Goal: Information Seeking & Learning: Check status

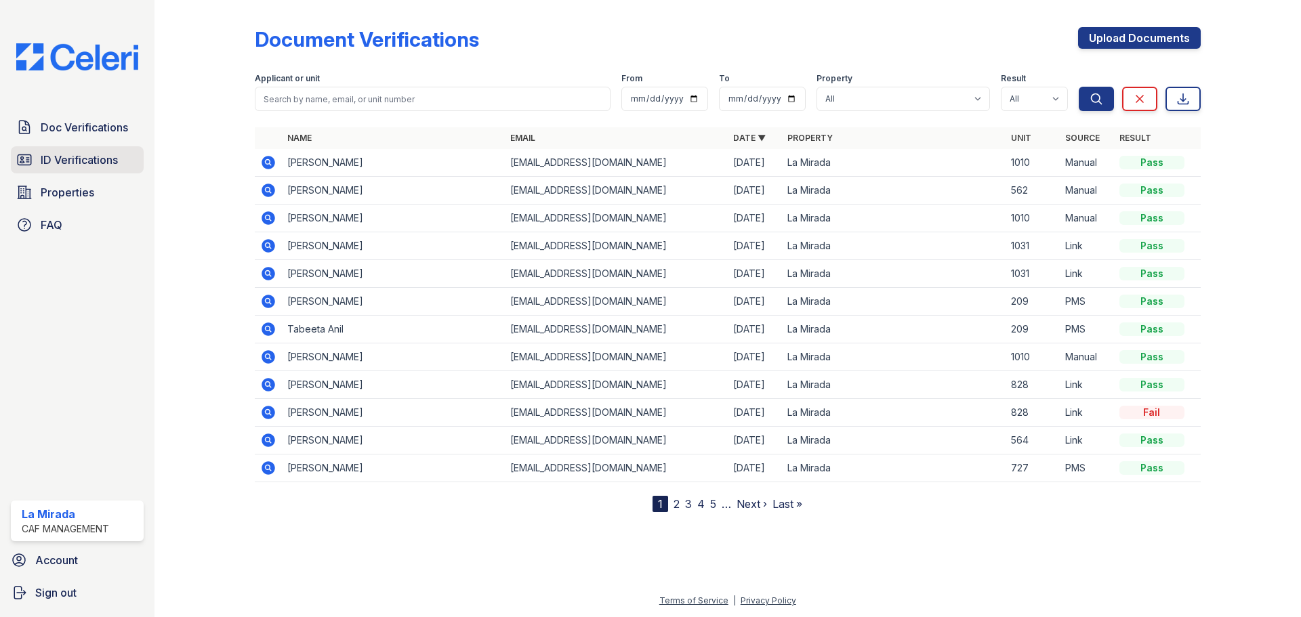
click at [77, 159] on span "ID Verifications" at bounding box center [79, 160] width 77 height 16
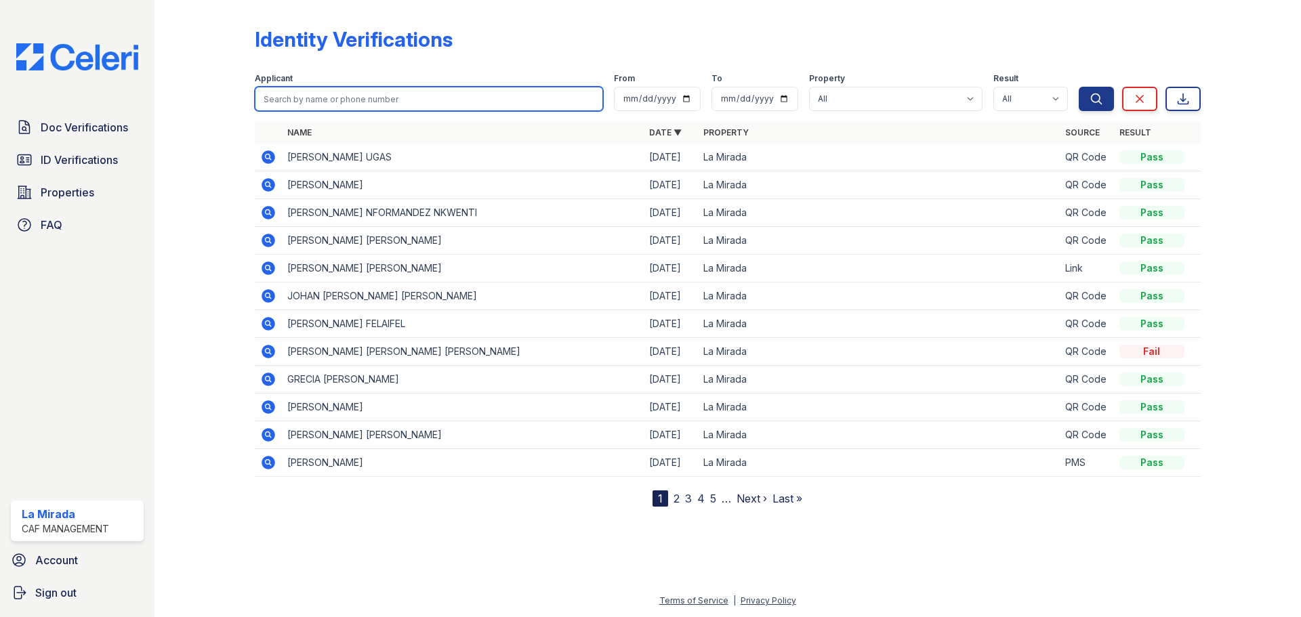
click at [441, 101] on input "search" at bounding box center [429, 99] width 348 height 24
type input "viola"
click at [1079, 87] on button "Search" at bounding box center [1096, 99] width 35 height 24
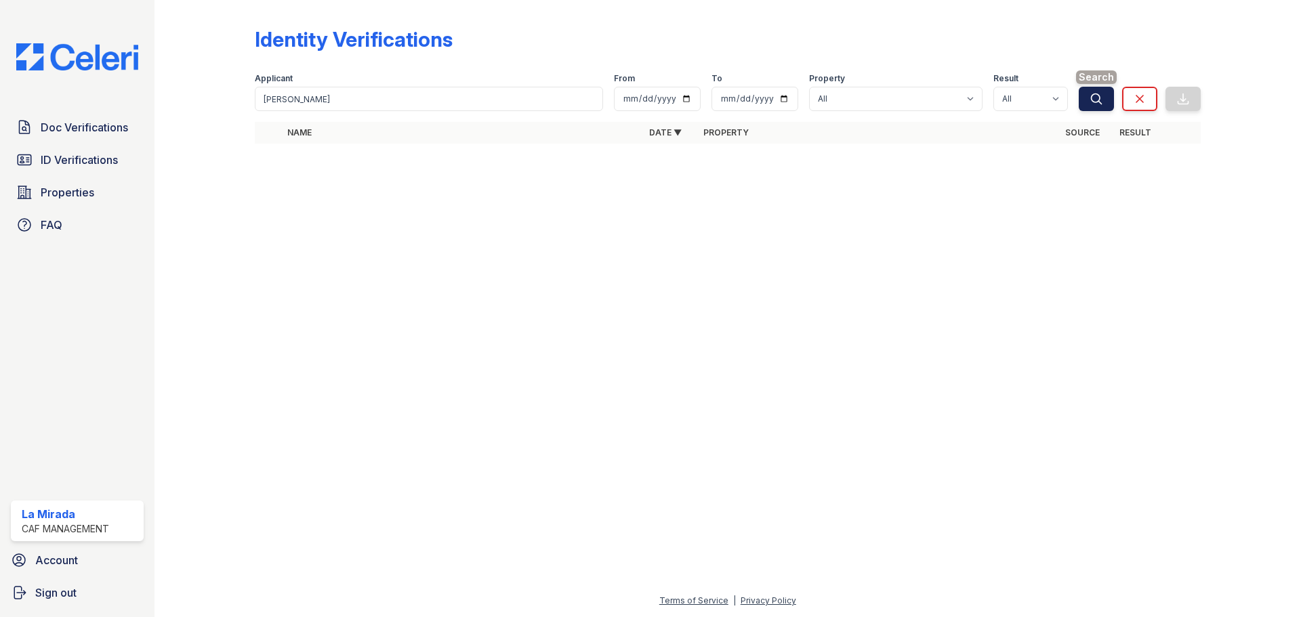
click at [1107, 108] on button "Search" at bounding box center [1096, 99] width 35 height 24
click at [107, 163] on span "ID Verifications" at bounding box center [79, 160] width 77 height 16
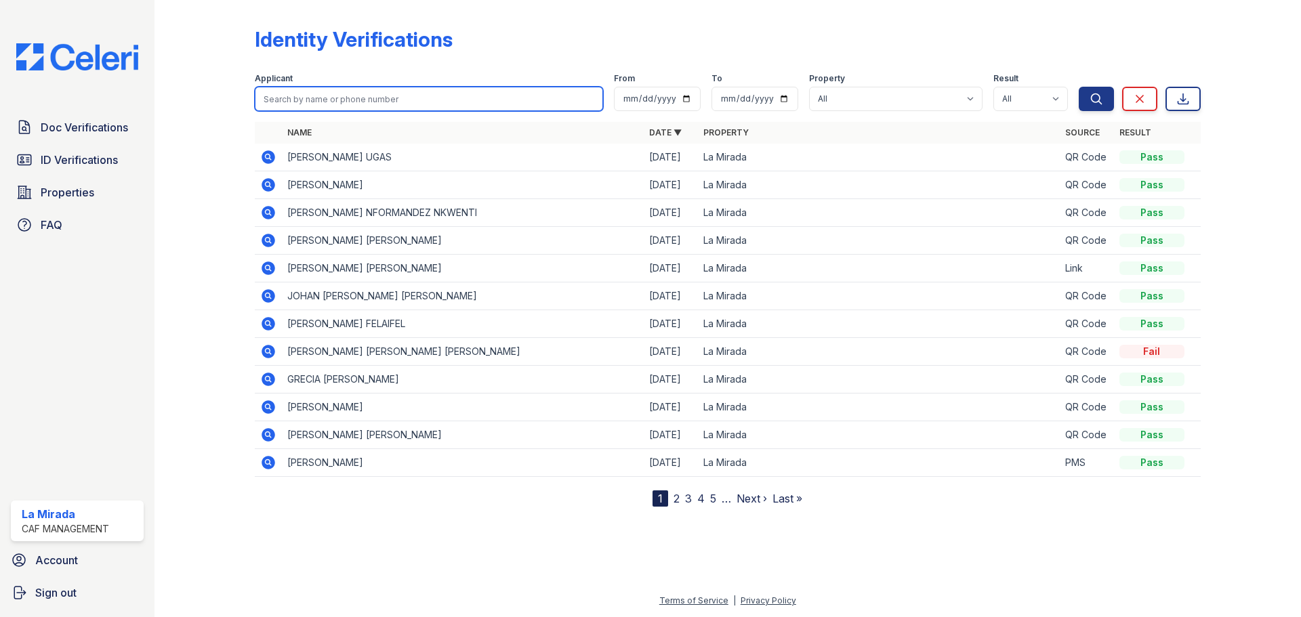
click at [423, 94] on input "search" at bounding box center [429, 99] width 348 height 24
type input "viola"
click at [1079, 87] on button "Search" at bounding box center [1096, 99] width 35 height 24
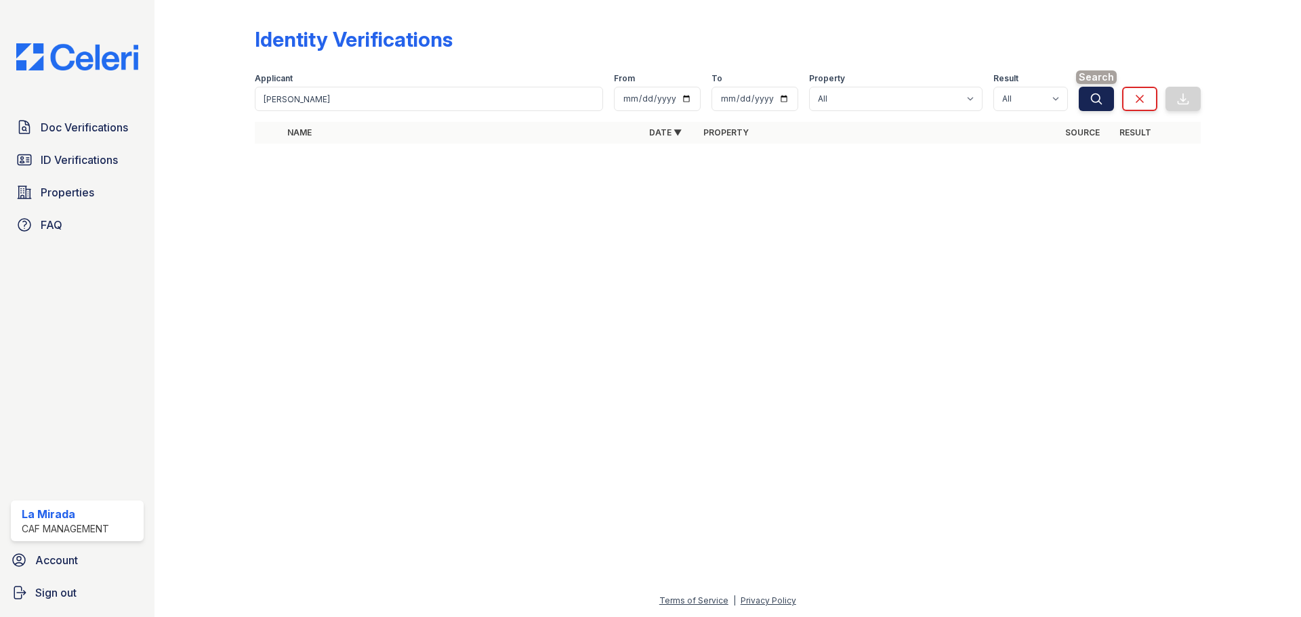
click at [1105, 103] on button "Search" at bounding box center [1096, 99] width 35 height 24
click at [1088, 101] on button "Search" at bounding box center [1096, 99] width 35 height 24
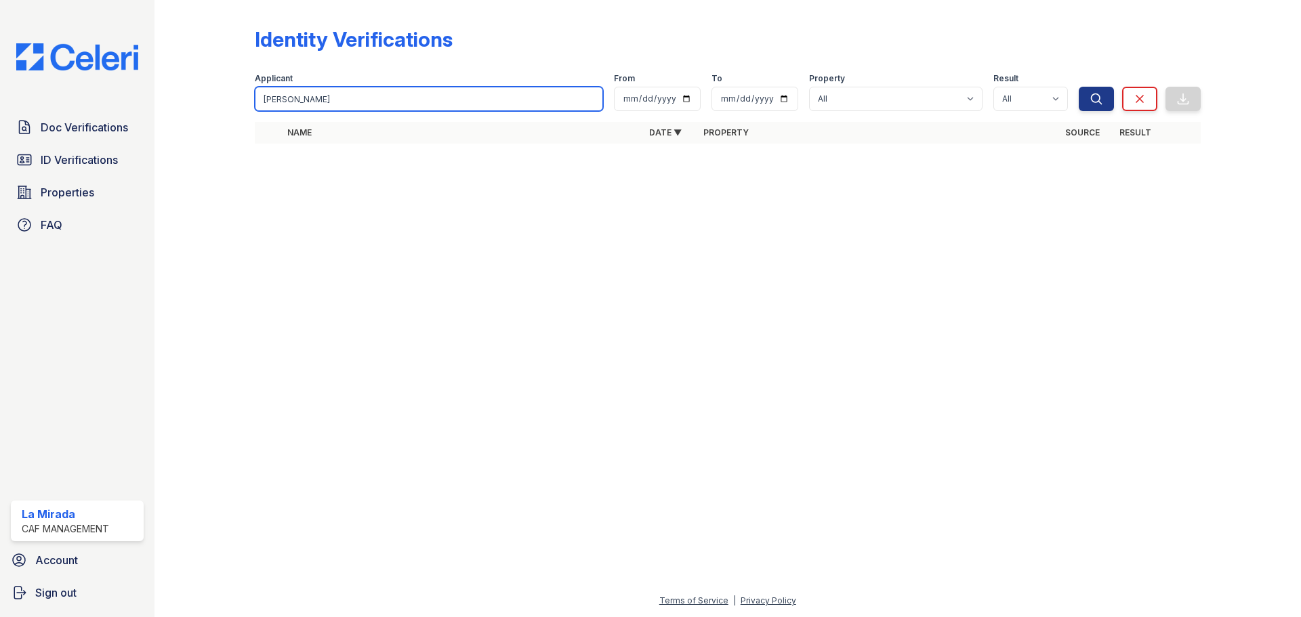
drag, startPoint x: 385, startPoint y: 91, endPoint x: 233, endPoint y: 98, distance: 151.9
click at [233, 98] on div "Identity Verifications Filter Applicant viola From To Property All La Mirada Re…" at bounding box center [727, 89] width 1103 height 179
type input "viola"
click at [1079, 87] on button "Search" at bounding box center [1096, 99] width 35 height 24
click at [100, 133] on span "Doc Verifications" at bounding box center [84, 127] width 87 height 16
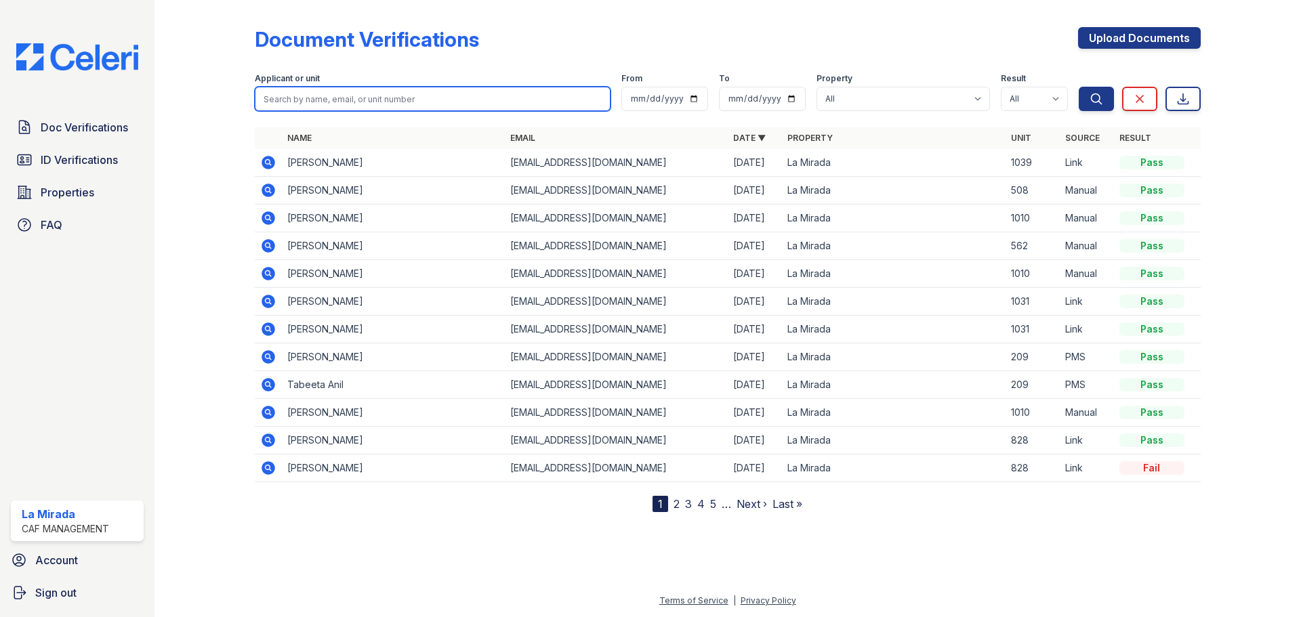
click at [325, 104] on input "search" at bounding box center [433, 99] width 356 height 24
type input "viola"
click at [1079, 87] on button "Search" at bounding box center [1096, 99] width 35 height 24
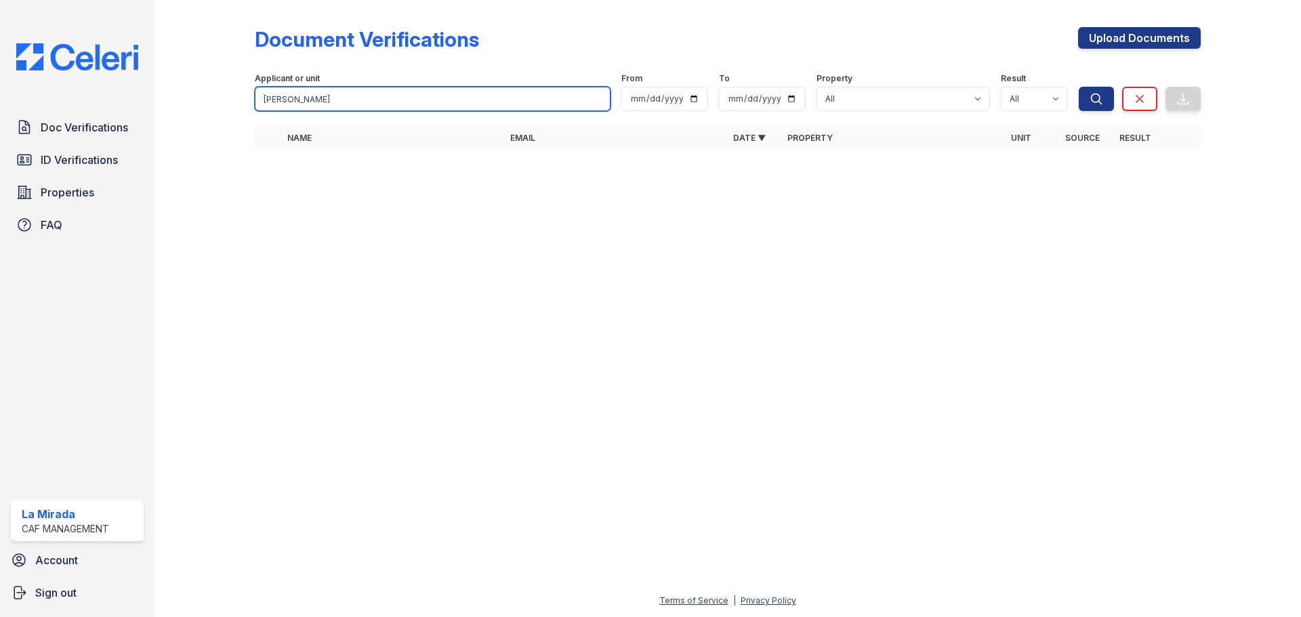
click at [327, 102] on input "viola" at bounding box center [433, 99] width 356 height 24
click at [598, 98] on input "viola" at bounding box center [433, 99] width 356 height 24
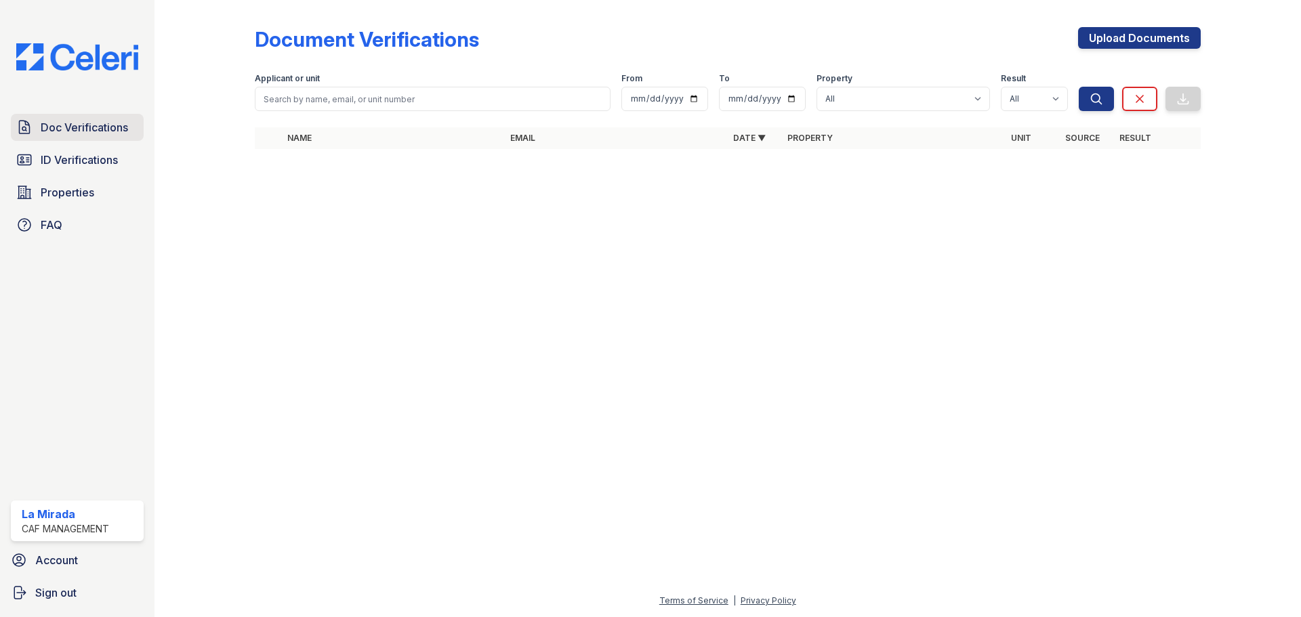
click at [126, 117] on link "Doc Verifications" at bounding box center [77, 127] width 133 height 27
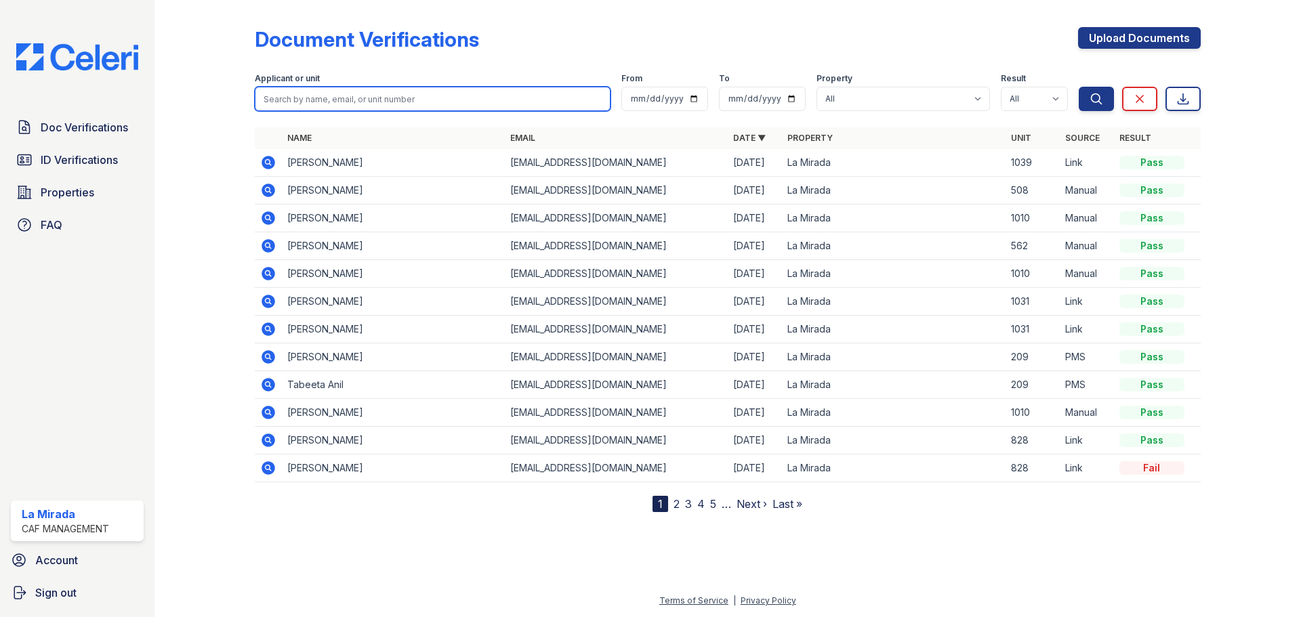
click at [405, 98] on input "search" at bounding box center [433, 99] width 356 height 24
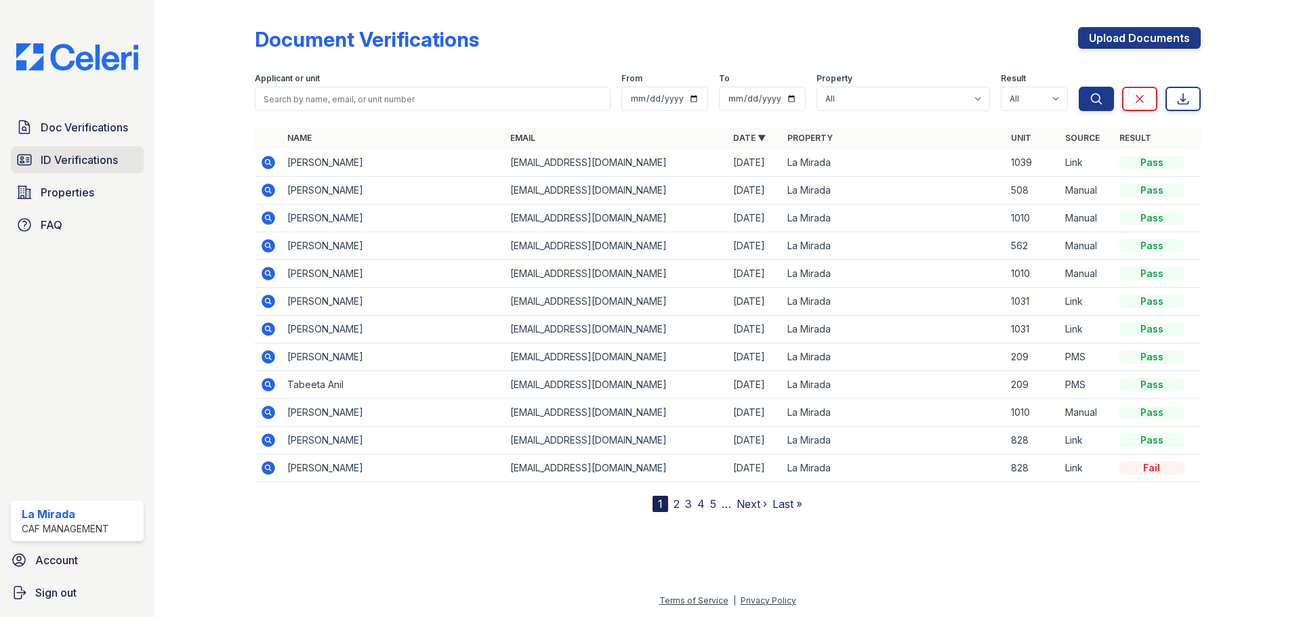
click at [108, 151] on link "ID Verifications" at bounding box center [77, 159] width 133 height 27
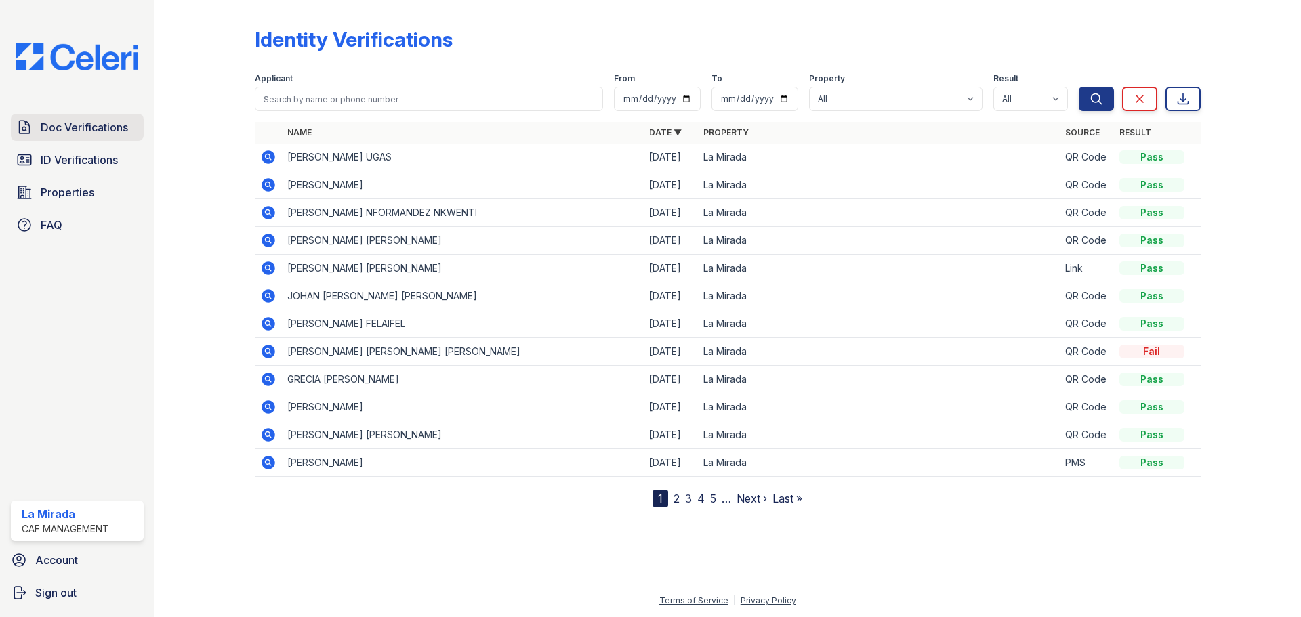
click at [117, 127] on span "Doc Verifications" at bounding box center [84, 127] width 87 height 16
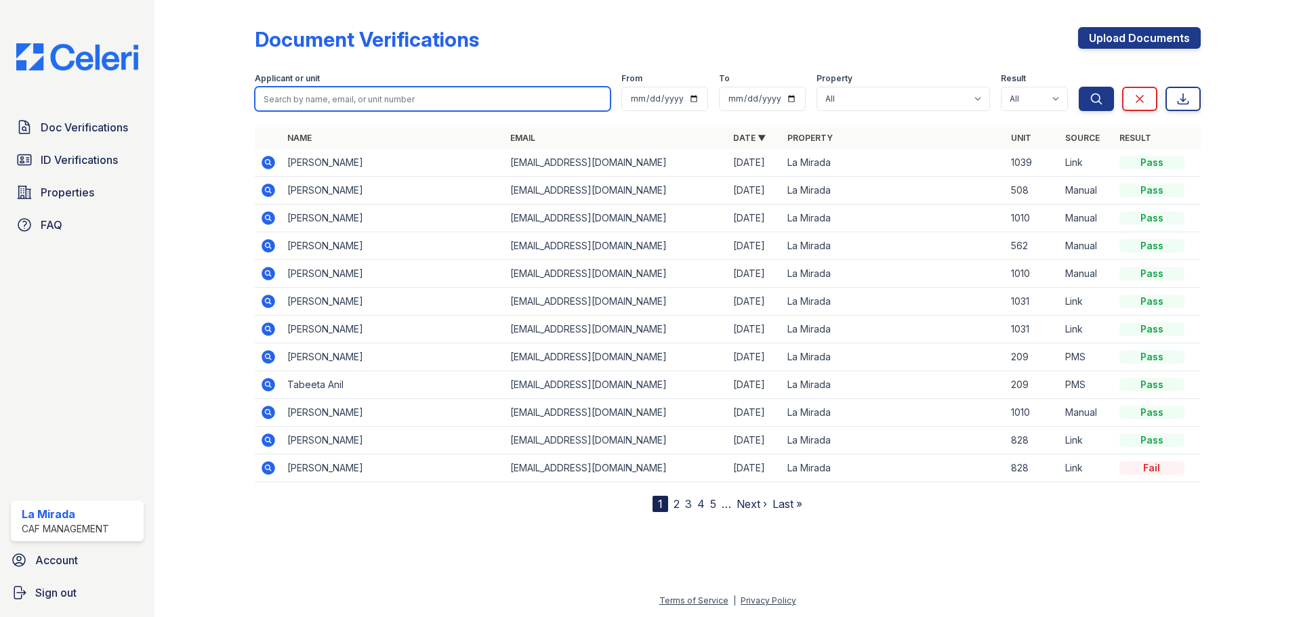
click at [390, 87] on input "search" at bounding box center [433, 99] width 356 height 24
type input "viola"
click at [1079, 87] on button "Search" at bounding box center [1096, 99] width 35 height 24
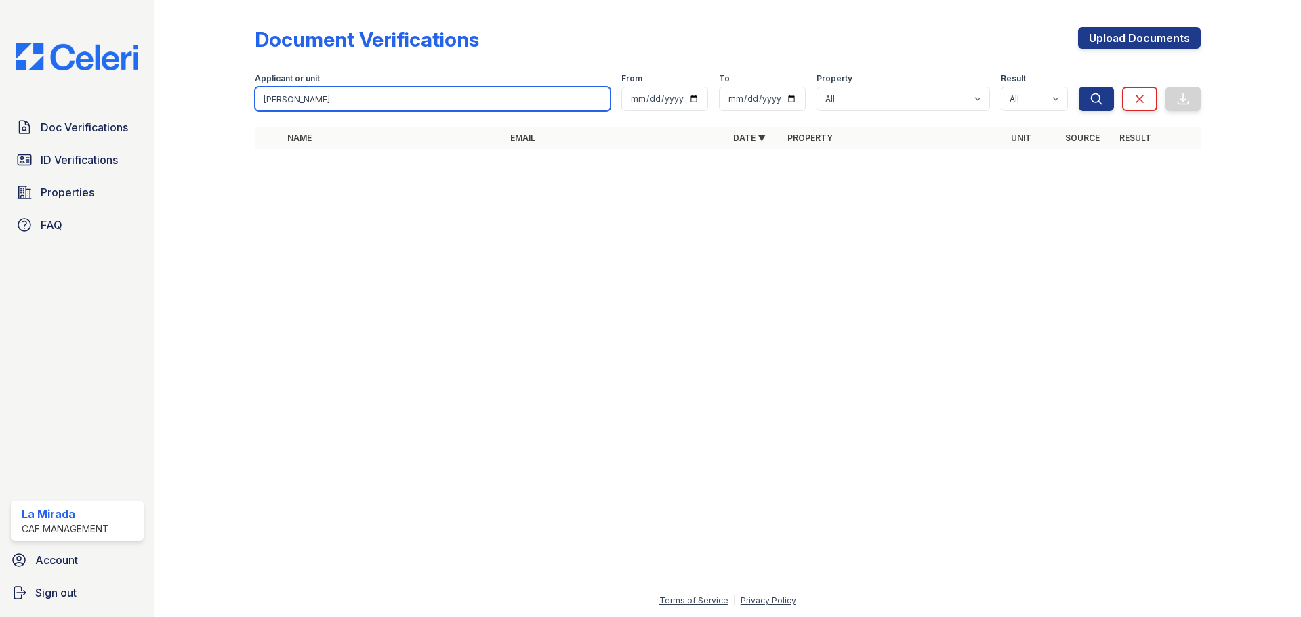
drag, startPoint x: 329, startPoint y: 100, endPoint x: 204, endPoint y: 102, distance: 125.4
click at [204, 102] on div "Document Verifications Upload Documents Filter Applicant or unit viola From To …" at bounding box center [727, 92] width 1103 height 184
type input "fran"
click at [1079, 87] on button "Search" at bounding box center [1096, 99] width 35 height 24
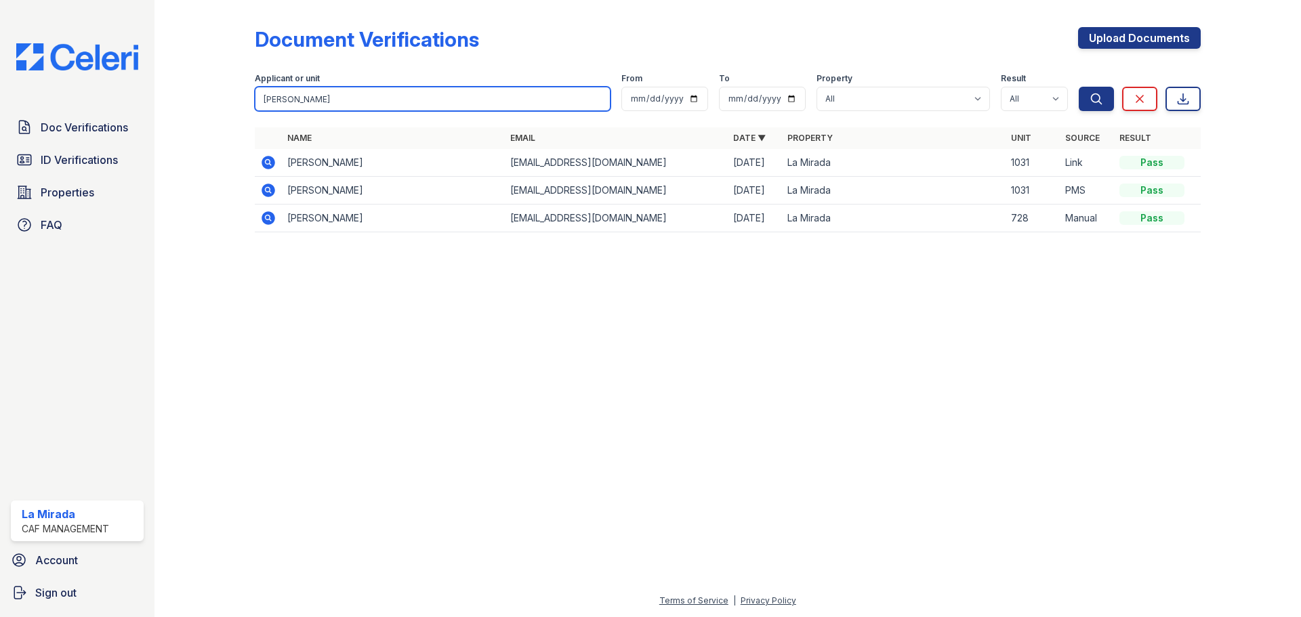
drag, startPoint x: 251, startPoint y: 114, endPoint x: 169, endPoint y: 129, distance: 83.5
click at [169, 129] on div "Document Verifications Upload Documents Filter Applicant or unit fran From To P…" at bounding box center [728, 308] width 1147 height 617
type input "tripp"
click at [1079, 87] on button "Search" at bounding box center [1096, 99] width 35 height 24
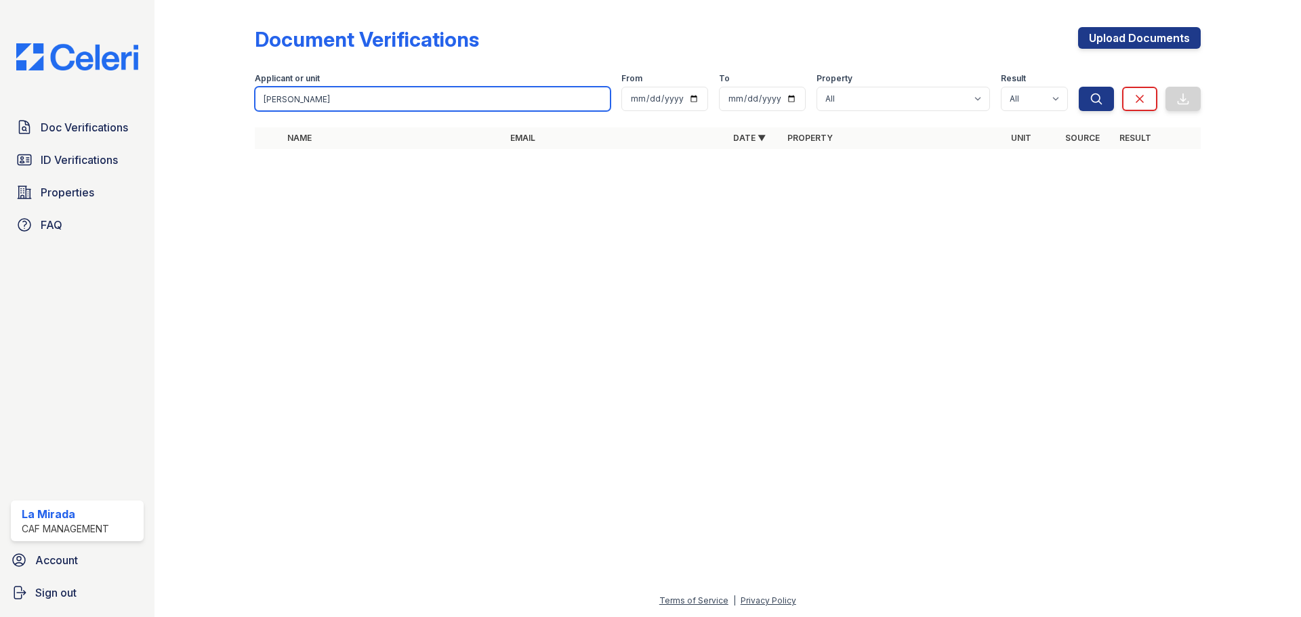
drag, startPoint x: 289, startPoint y: 103, endPoint x: 247, endPoint y: 104, distance: 41.4
click at [247, 104] on div "Document Verifications Upload Documents Filter Applicant or unit tripp From To …" at bounding box center [727, 92] width 1103 height 184
type input "fra"
click at [1079, 87] on button "Search" at bounding box center [1096, 99] width 35 height 24
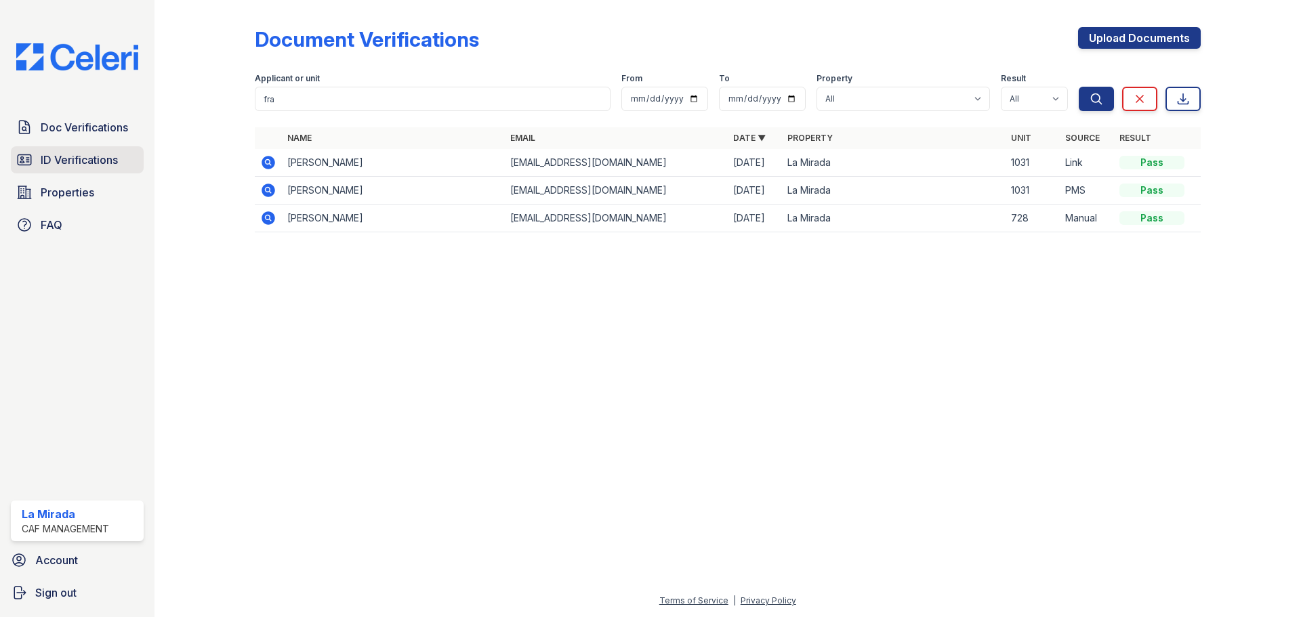
click at [111, 155] on span "ID Verifications" at bounding box center [79, 160] width 77 height 16
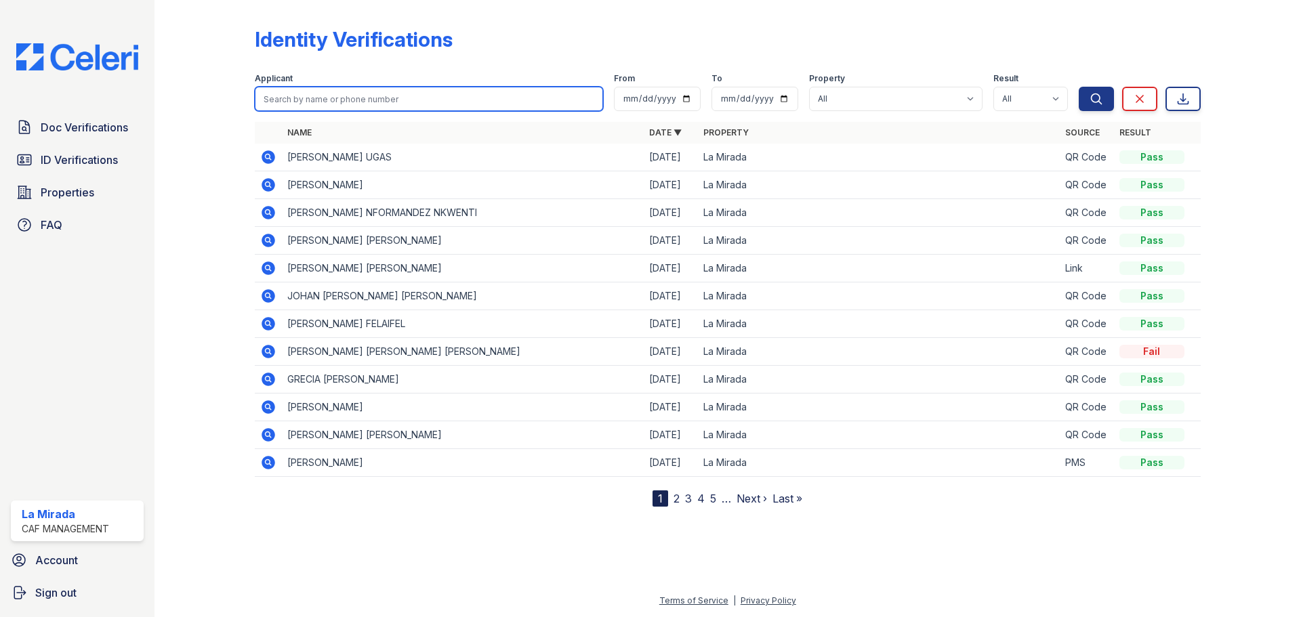
click at [331, 101] on input "search" at bounding box center [429, 99] width 348 height 24
type input "sran"
click at [1079, 87] on button "Search" at bounding box center [1096, 99] width 35 height 24
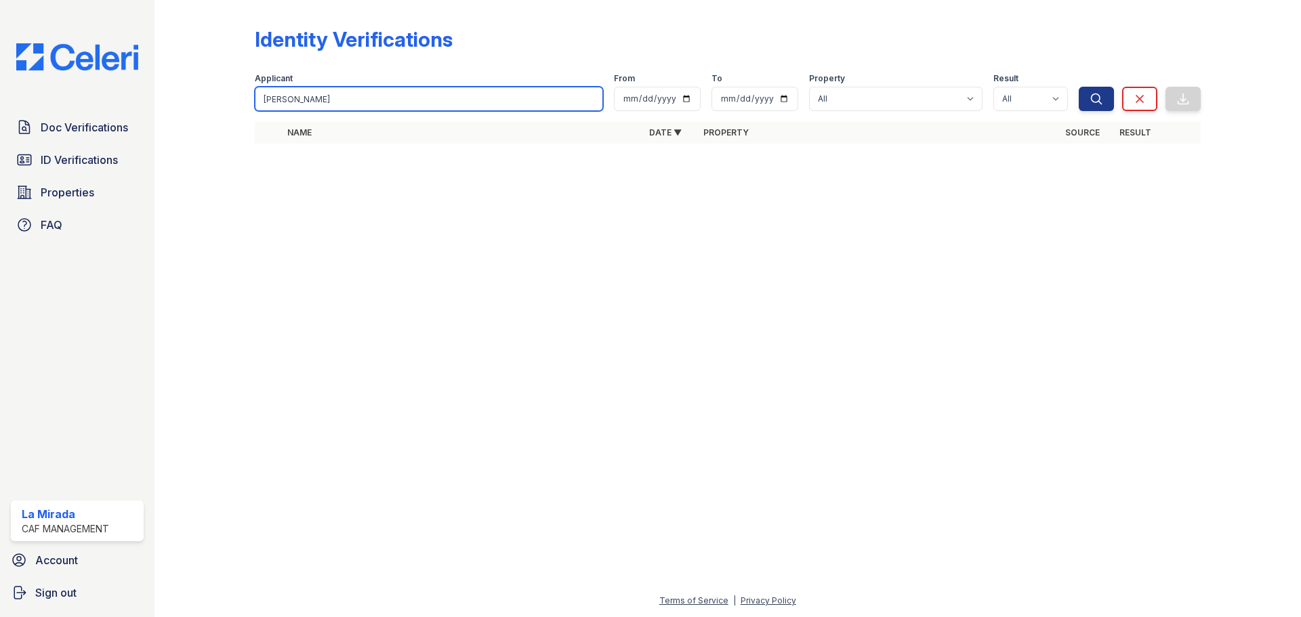
click at [316, 104] on input "sran" at bounding box center [429, 99] width 348 height 24
click at [290, 97] on input "sran" at bounding box center [429, 99] width 348 height 24
click at [276, 106] on input "sran" at bounding box center [429, 99] width 348 height 24
click at [265, 103] on input "sran" at bounding box center [429, 99] width 348 height 24
click at [270, 100] on input "sran" at bounding box center [429, 99] width 348 height 24
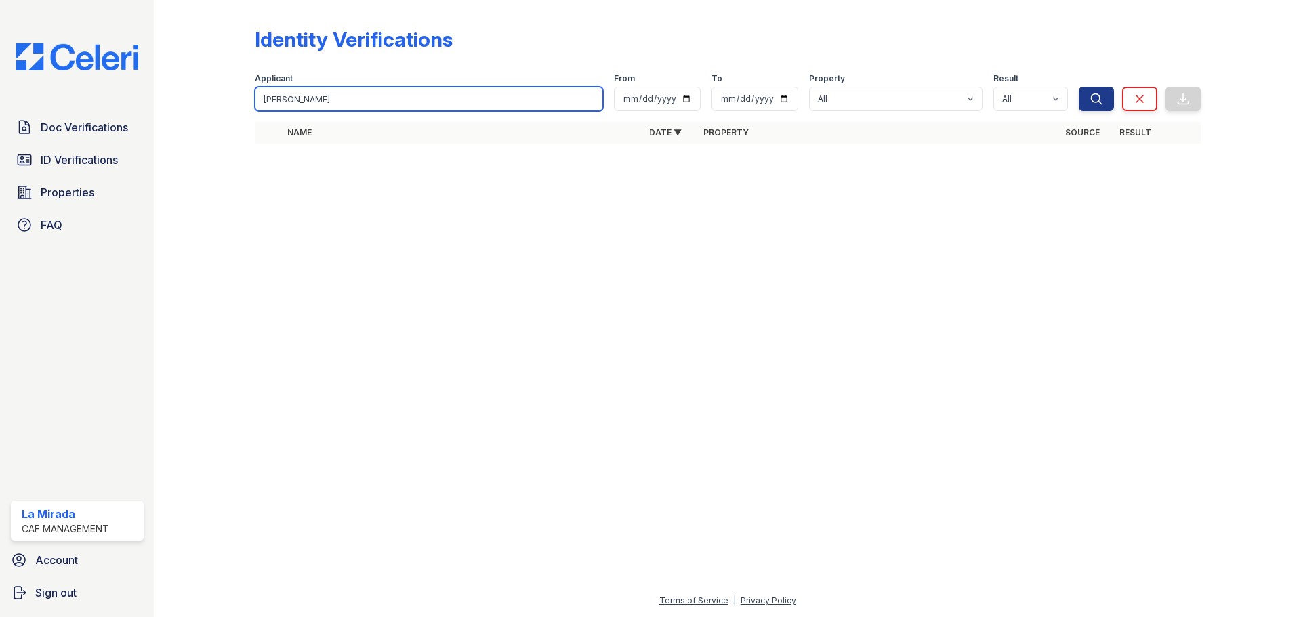
click at [268, 98] on input "sran" at bounding box center [429, 99] width 348 height 24
type input "fran"
click at [1079, 87] on button "Search" at bounding box center [1096, 99] width 35 height 24
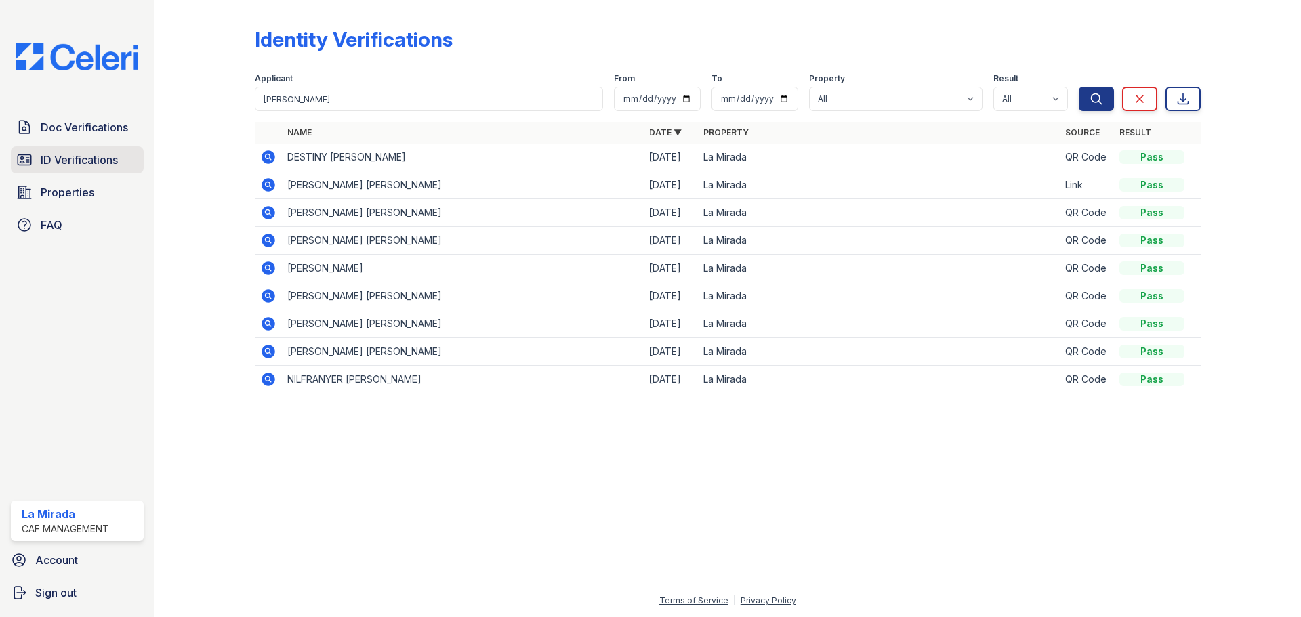
click at [94, 159] on span "ID Verifications" at bounding box center [79, 160] width 77 height 16
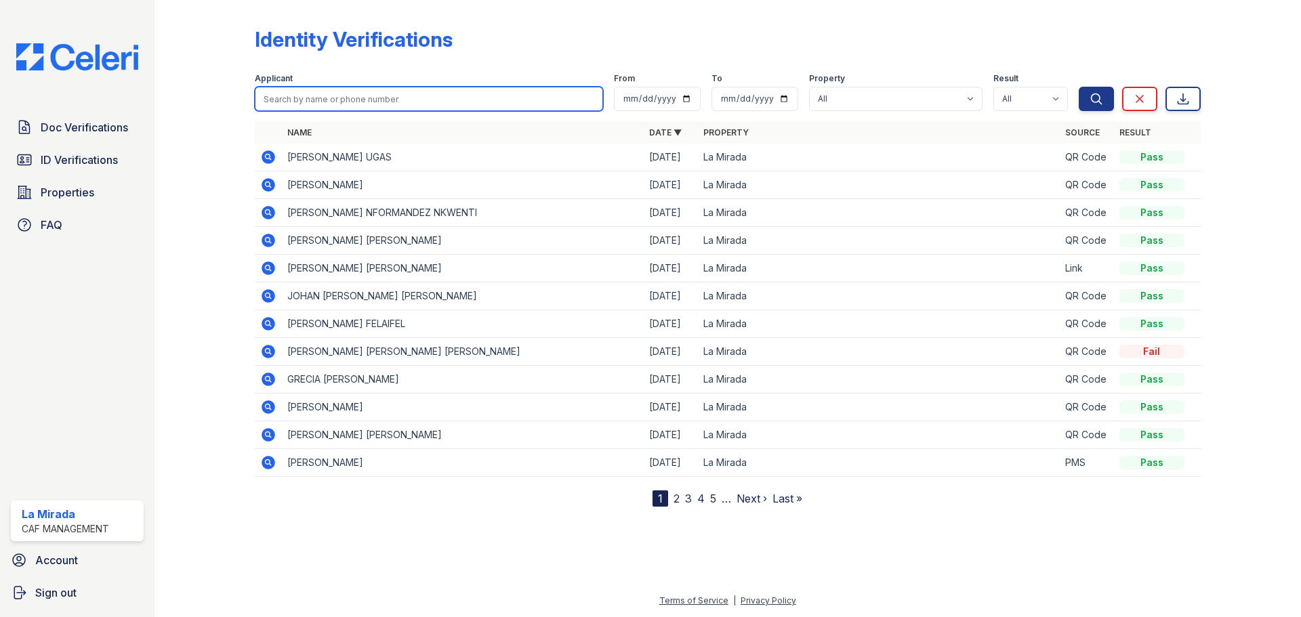
click at [306, 96] on input "search" at bounding box center [429, 99] width 348 height 24
type input "fran"
click at [1079, 87] on button "Search" at bounding box center [1096, 99] width 35 height 24
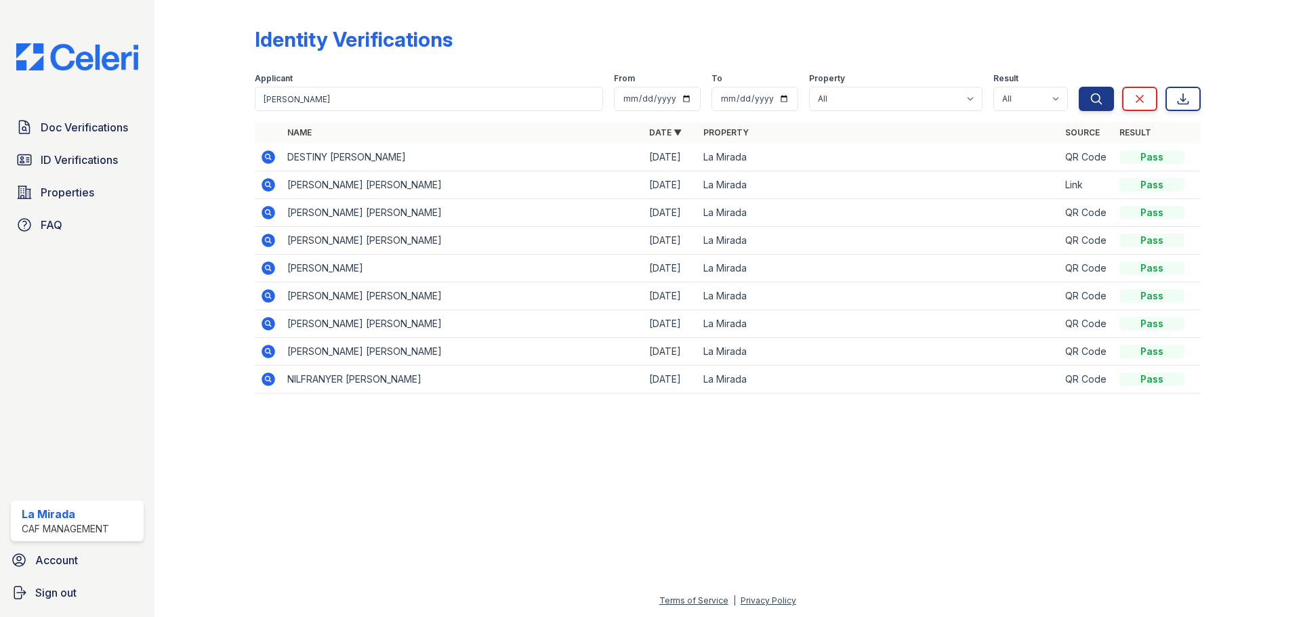
click at [690, 512] on div at bounding box center [727, 511] width 1103 height 164
drag, startPoint x: 337, startPoint y: 96, endPoint x: 297, endPoint y: 104, distance: 40.7
click at [297, 104] on input "fran" at bounding box center [429, 99] width 348 height 24
type input "fren"
click at [1079, 87] on button "Search" at bounding box center [1096, 99] width 35 height 24
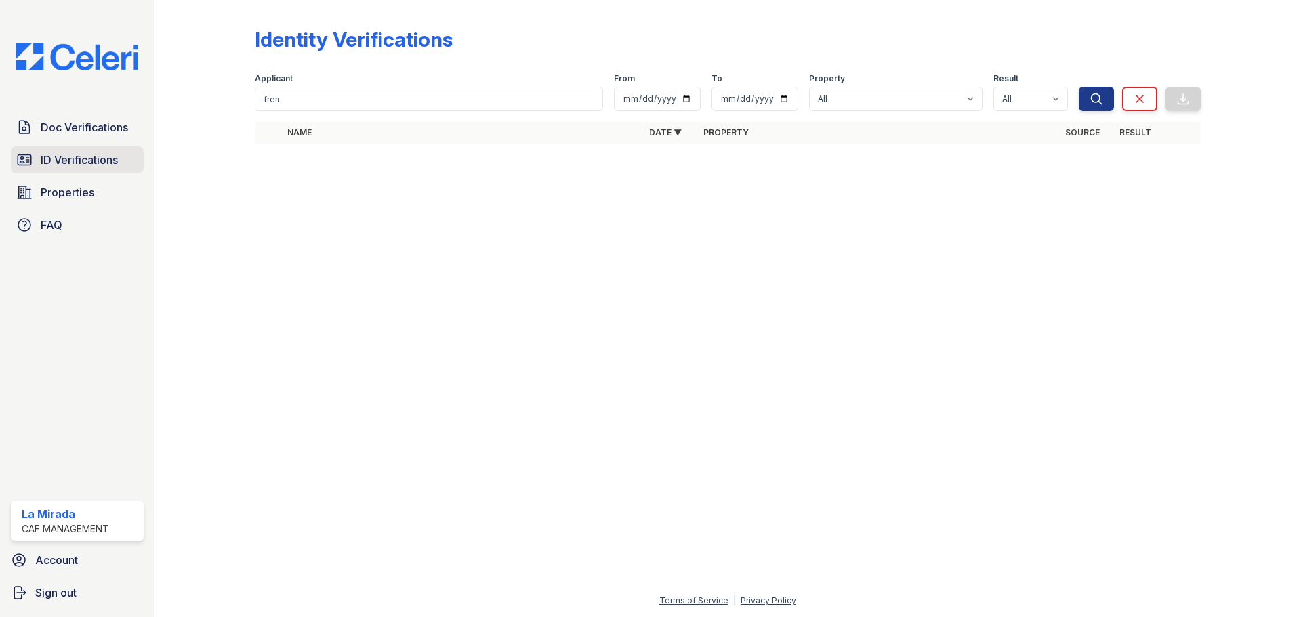
click at [102, 162] on span "ID Verifications" at bounding box center [79, 160] width 77 height 16
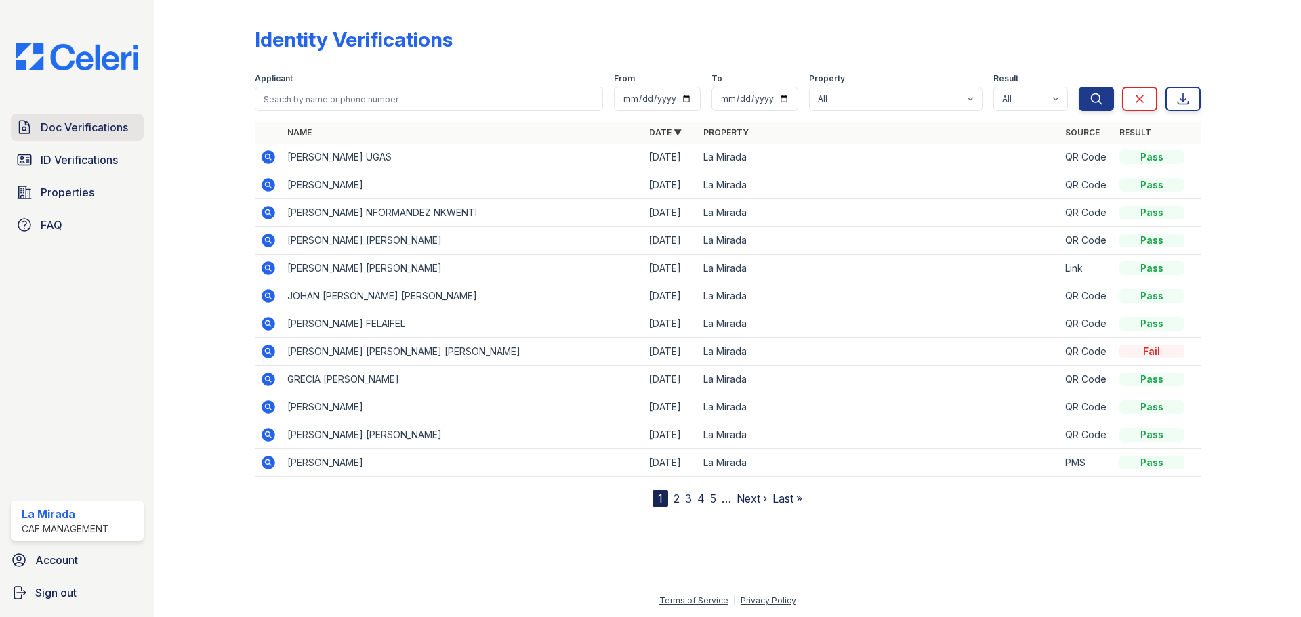
click at [102, 124] on span "Doc Verifications" at bounding box center [84, 127] width 87 height 16
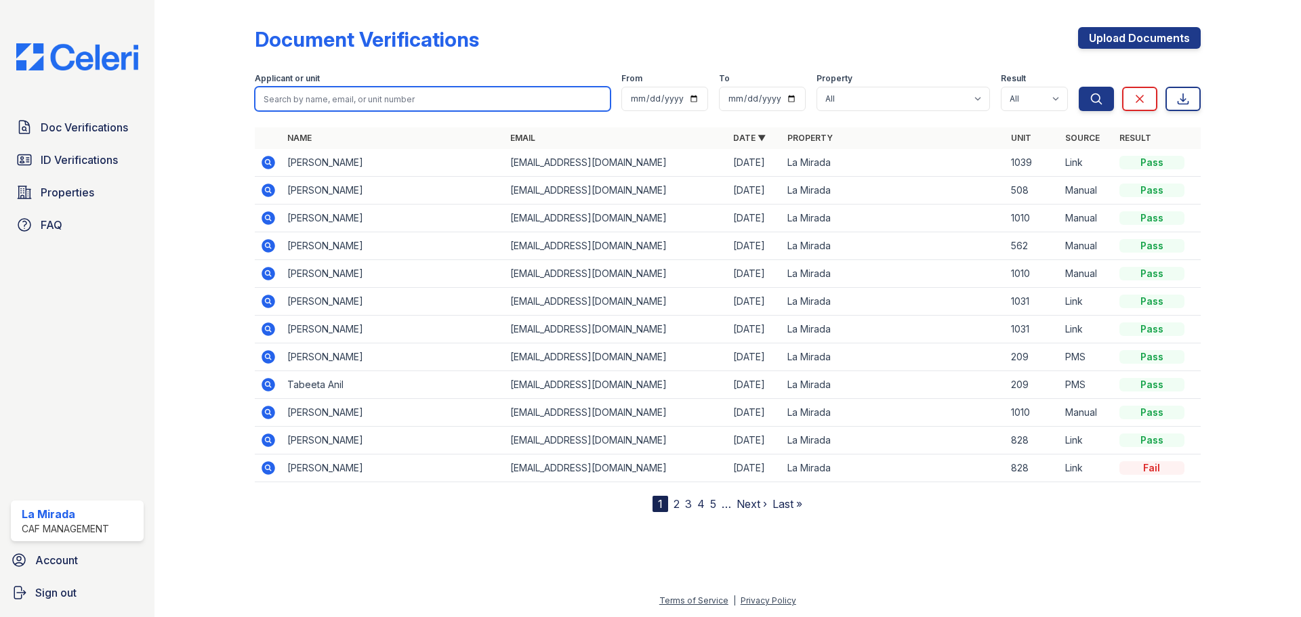
click at [331, 104] on input "search" at bounding box center [433, 99] width 356 height 24
type input "fren"
click at [1079, 87] on button "Search" at bounding box center [1096, 99] width 35 height 24
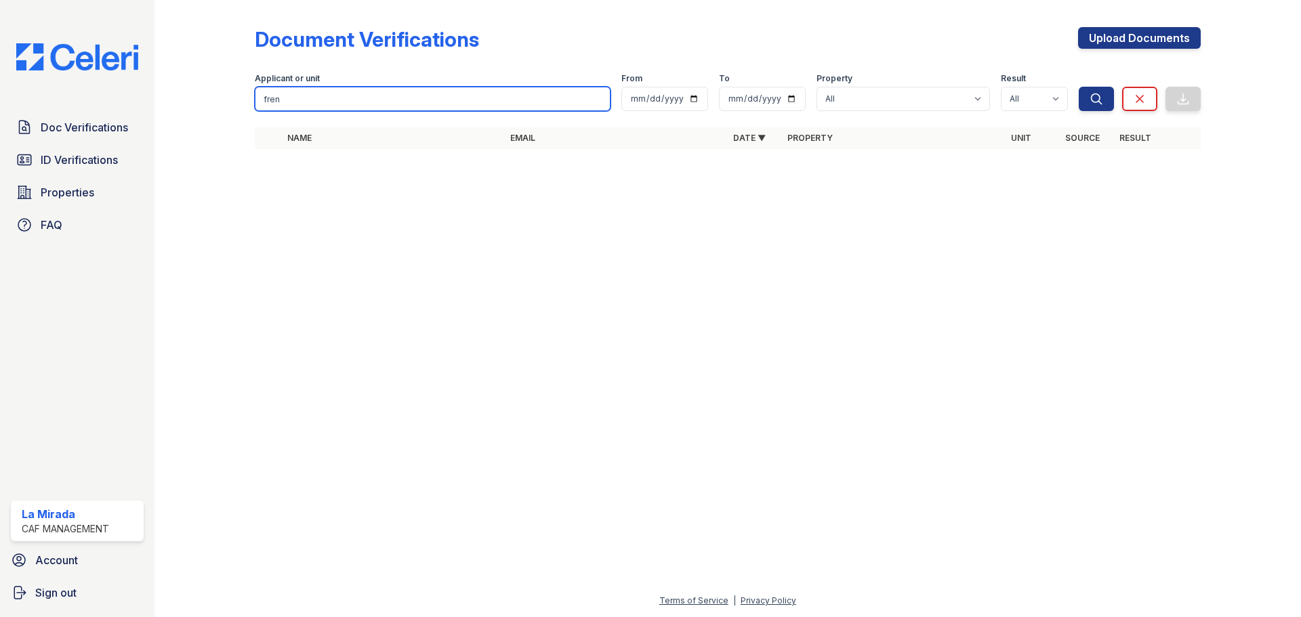
drag, startPoint x: 230, startPoint y: 106, endPoint x: 102, endPoint y: 108, distance: 127.4
click at [102, 108] on div "Doc Verifications ID Verifications Properties FAQ La Mirada CAF Management Acco…" at bounding box center [650, 308] width 1301 height 617
type input "tiff"
click at [1079, 87] on button "Search" at bounding box center [1096, 99] width 35 height 24
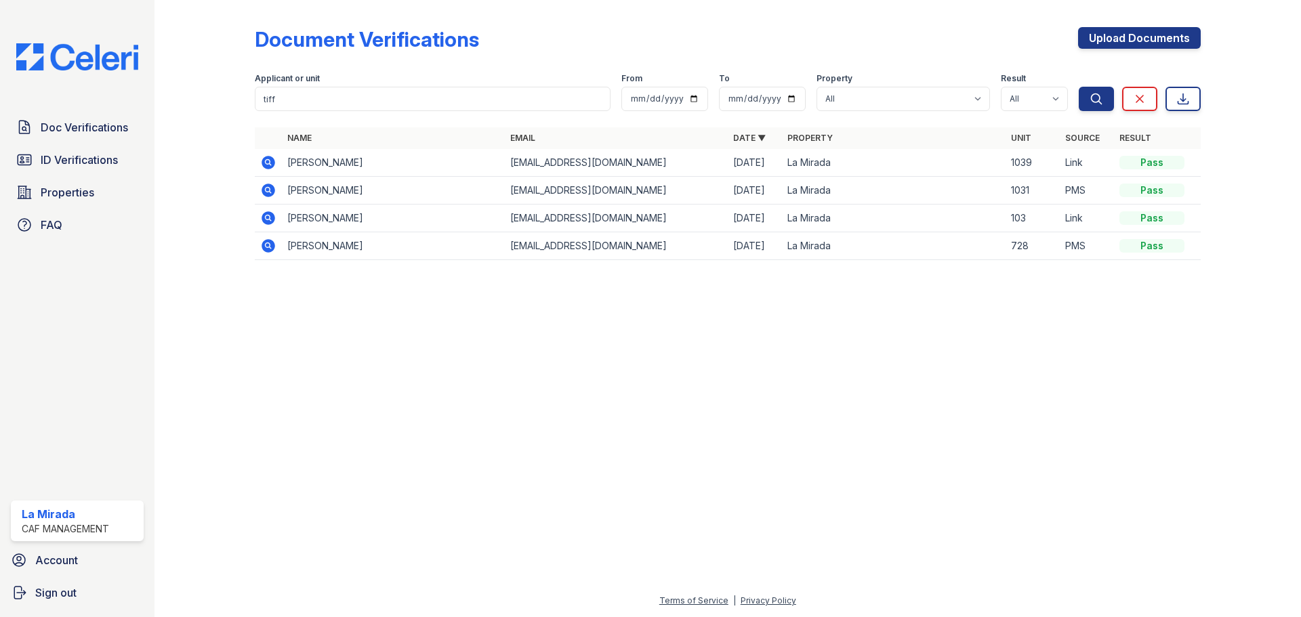
click at [310, 165] on td "Tiffany Gonzalez" at bounding box center [393, 163] width 223 height 28
click at [271, 165] on icon at bounding box center [269, 163] width 14 height 14
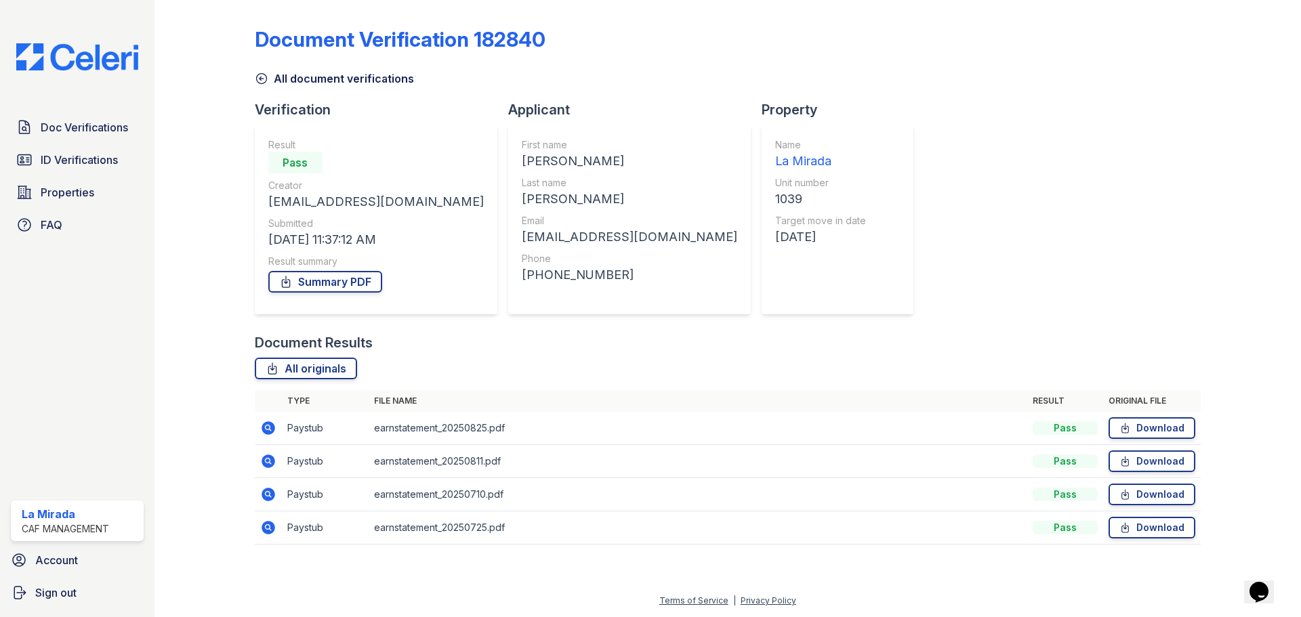
click at [270, 528] on icon at bounding box center [268, 528] width 16 height 16
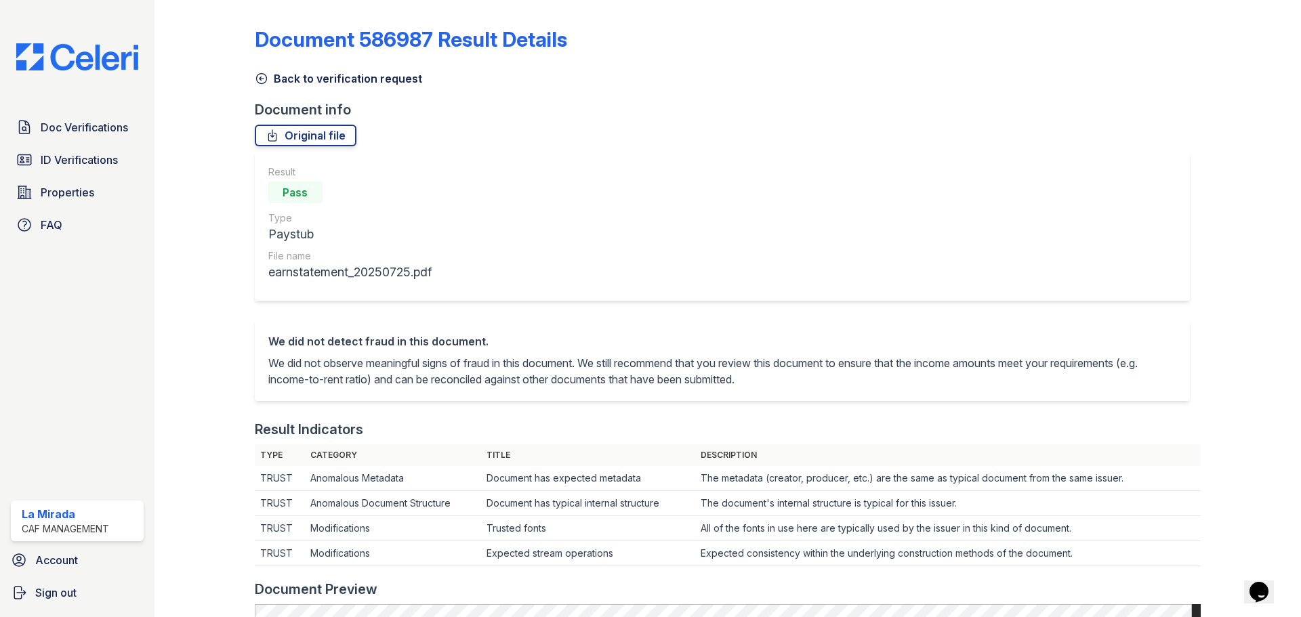
click at [267, 85] on icon at bounding box center [262, 79] width 14 height 14
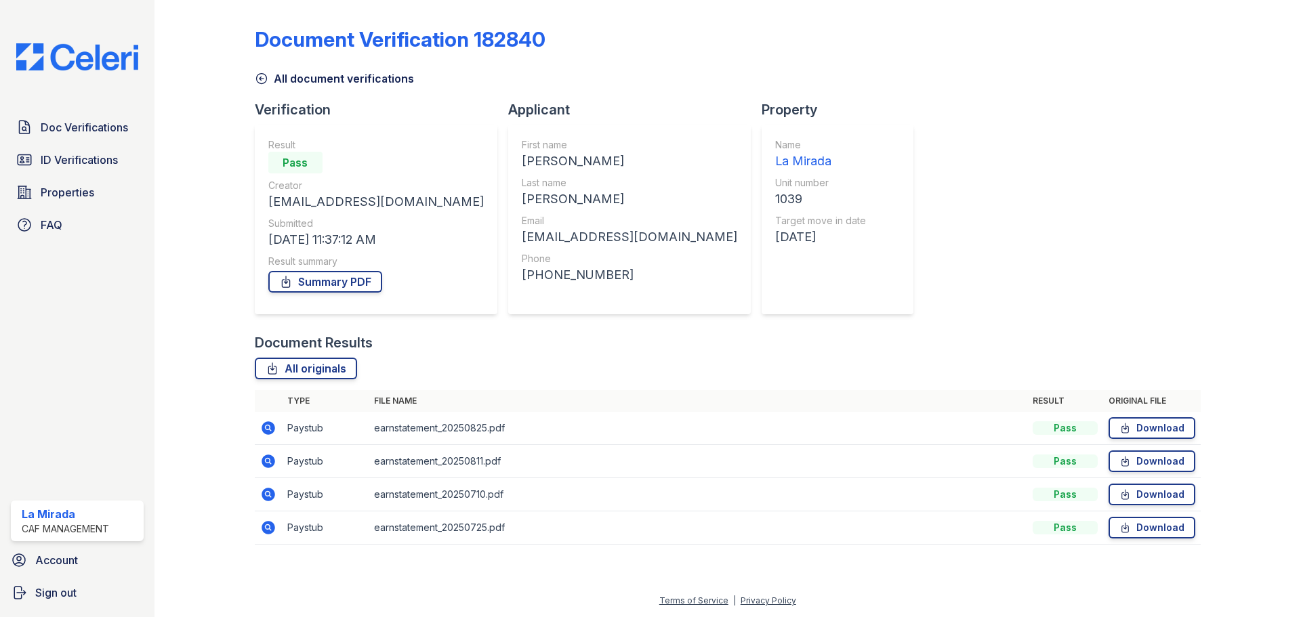
click at [271, 430] on icon at bounding box center [269, 428] width 14 height 14
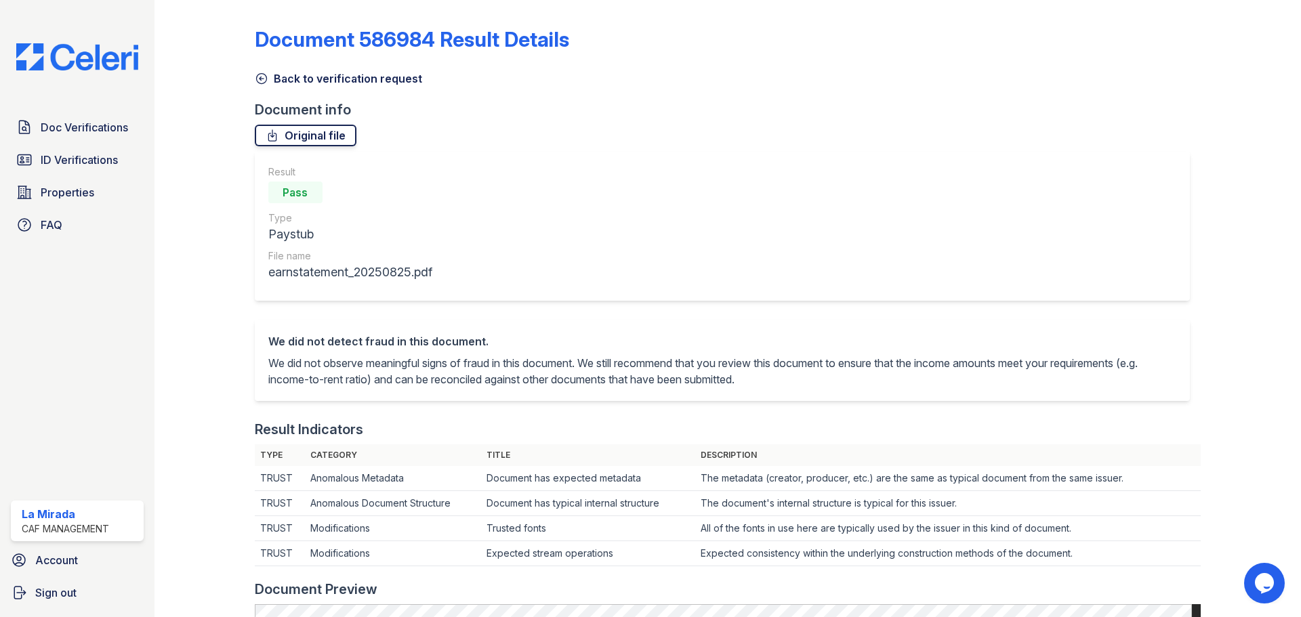
click at [341, 137] on link "Original file" at bounding box center [306, 136] width 102 height 22
